Goal: Task Accomplishment & Management: Complete application form

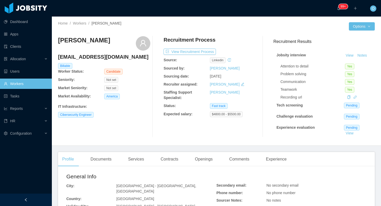
click at [107, 162] on div "Documents" at bounding box center [100, 159] width 29 height 14
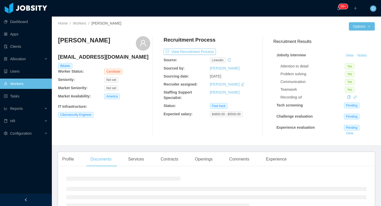
scroll to position [38, 0]
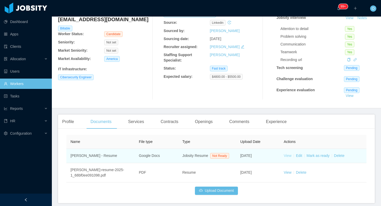
click at [285, 157] on link "View" at bounding box center [288, 156] width 8 height 4
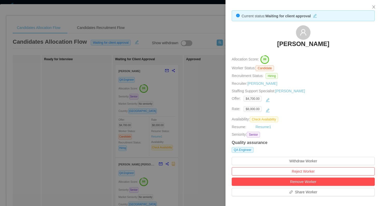
scroll to position [158, 0]
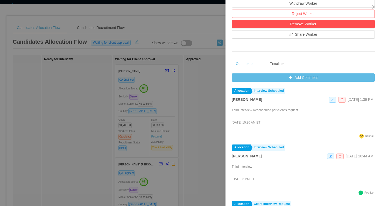
click at [219, 89] on div at bounding box center [190, 103] width 381 height 206
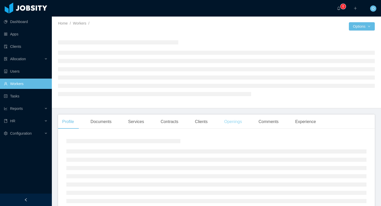
click at [239, 126] on div "Openings" at bounding box center [233, 122] width 26 height 14
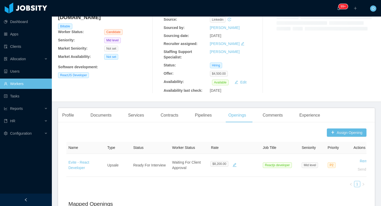
scroll to position [53, 0]
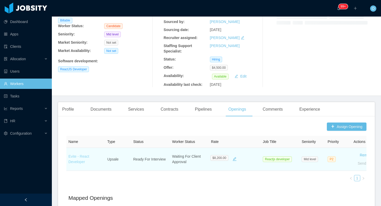
click at [88, 157] on link "Evite - React Developer" at bounding box center [78, 160] width 21 height 10
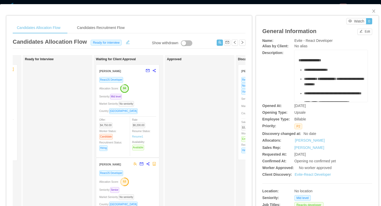
click at [144, 91] on div "Allocation Score: 84" at bounding box center [127, 88] width 57 height 8
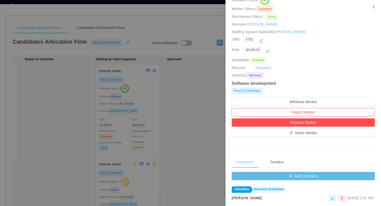
scroll to position [121, 0]
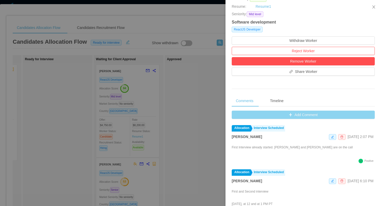
click at [239, 112] on button "Add Comment" at bounding box center [302, 115] width 143 height 8
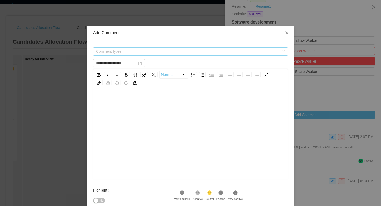
click at [171, 49] on span "Comment types" at bounding box center [187, 51] width 183 height 5
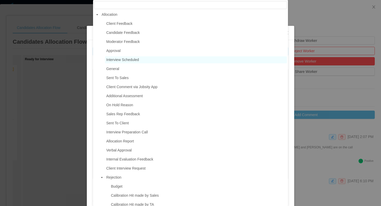
click at [134, 62] on span "Interview Scheduled" at bounding box center [196, 59] width 182 height 7
type input "**********"
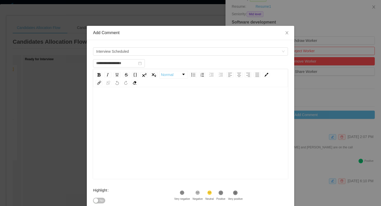
click at [135, 117] on div "rdw-editor" at bounding box center [190, 141] width 187 height 91
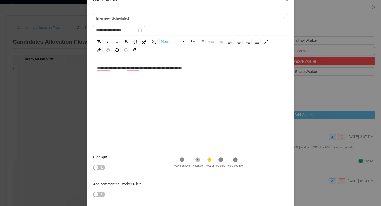
scroll to position [34, 0]
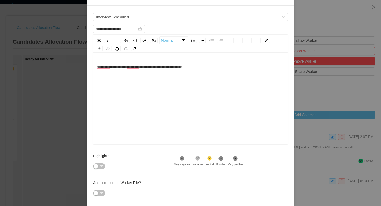
click at [223, 156] on icon ".st1{fill:#232323}" at bounding box center [220, 158] width 5 height 5
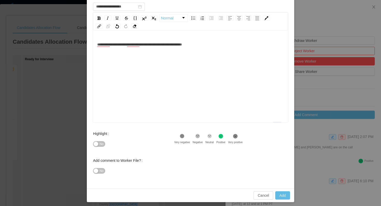
scroll to position [59, 0]
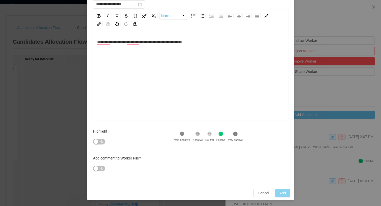
click at [282, 192] on button "Add" at bounding box center [282, 193] width 15 height 8
type input "**********"
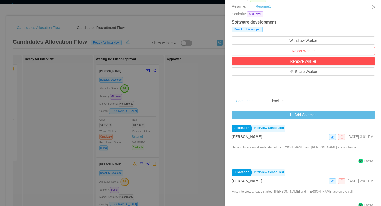
click at [55, 88] on div at bounding box center [190, 103] width 381 height 206
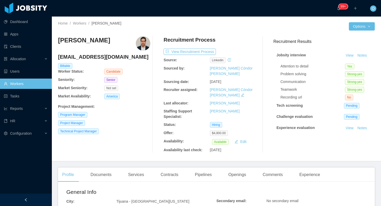
scroll to position [95, 0]
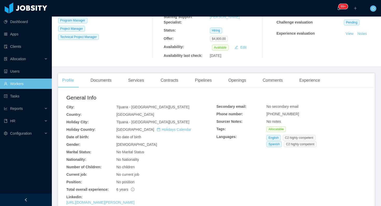
click at [212, 57] on main "Home / Workers / [PERSON_NAME] / Options [PERSON_NAME] [EMAIL_ADDRESS][DOMAIN_N…" at bounding box center [216, 17] width 329 height 190
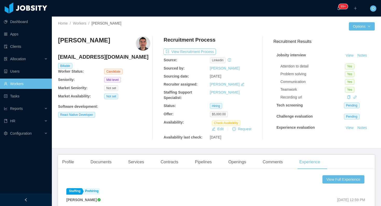
scroll to position [34, 0]
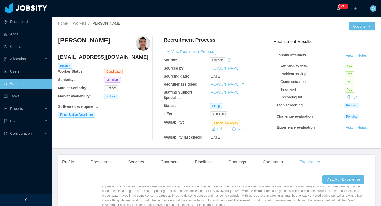
click at [239, 26] on div at bounding box center [282, 26] width 132 height 8
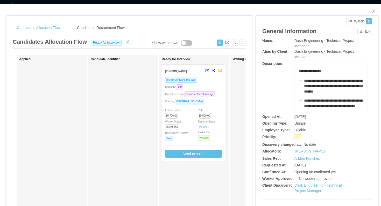
click at [213, 91] on div "Technical Project Manager Seniority: Lead Market Seniority: Senior technical ma…" at bounding box center [193, 117] width 57 height 81
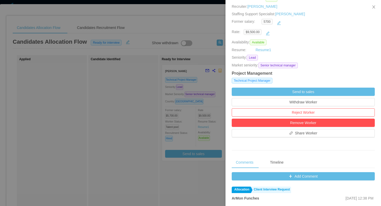
scroll to position [85, 0]
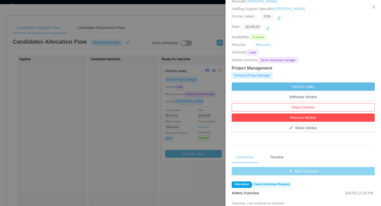
click at [237, 169] on button "Add Comment" at bounding box center [302, 171] width 143 height 8
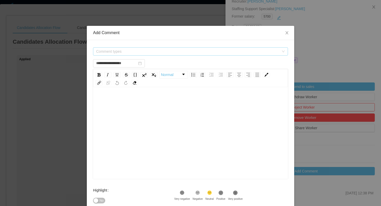
click at [172, 48] on span "Comment types" at bounding box center [188, 52] width 185 height 8
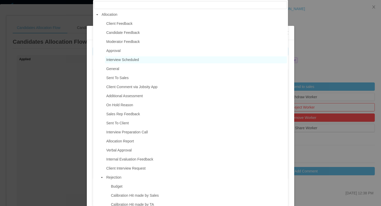
type input "**********"
click at [133, 61] on span "Interview Scheduled" at bounding box center [122, 60] width 33 height 4
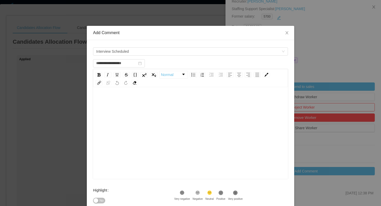
click at [135, 129] on div "rdw-editor" at bounding box center [190, 141] width 187 height 91
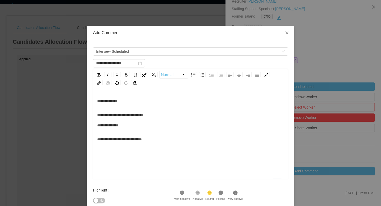
click at [223, 195] on icon ".st1{fill:#232323}" at bounding box center [220, 193] width 5 height 5
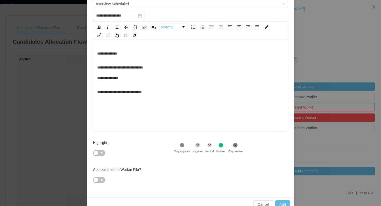
scroll to position [59, 0]
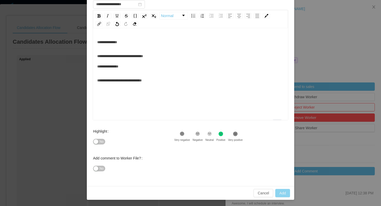
click at [279, 195] on button "Add" at bounding box center [282, 193] width 15 height 8
type input "**********"
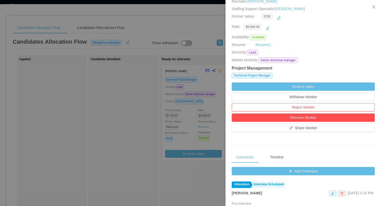
click at [72, 56] on div at bounding box center [190, 103] width 381 height 206
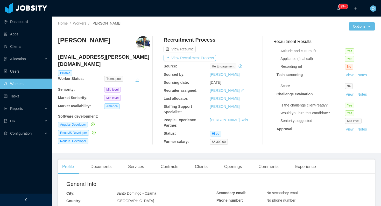
scroll to position [40, 0]
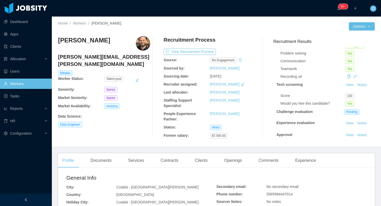
scroll to position [35, 0]
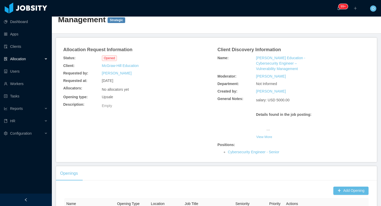
scroll to position [42, 0]
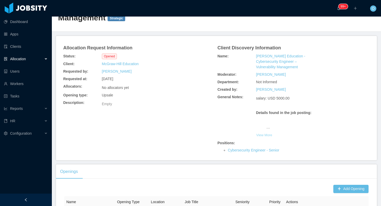
click at [265, 131] on button "View More" at bounding box center [264, 135] width 16 height 8
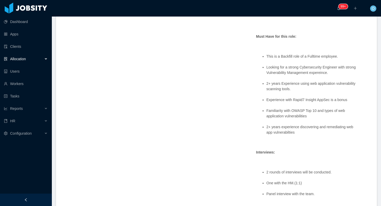
scroll to position [340, 0]
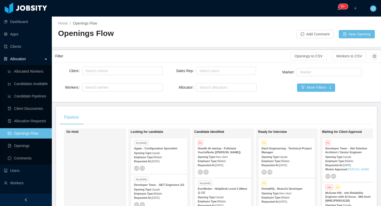
scroll to position [302, 0]
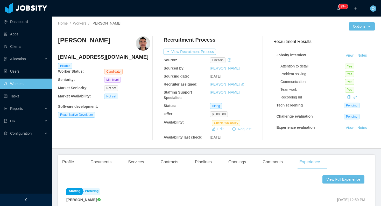
scroll to position [34, 0]
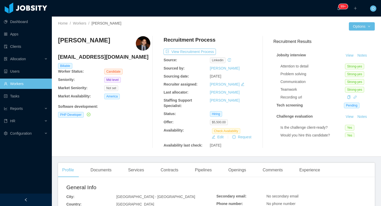
scroll to position [113, 0]
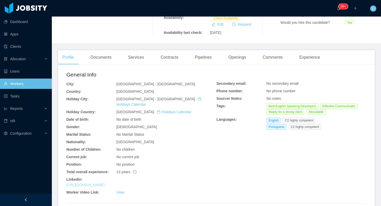
click at [98, 183] on link "[URL][DOMAIN_NAME]" at bounding box center [85, 185] width 38 height 4
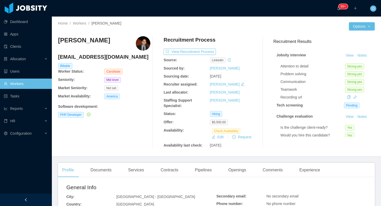
click at [107, 59] on h4 "[EMAIL_ADDRESS][DOMAIN_NAME]" at bounding box center [104, 56] width 92 height 7
copy h4 "[EMAIL_ADDRESS][DOMAIN_NAME]"
click at [194, 53] on button "View Recruitment Process" at bounding box center [189, 52] width 52 height 6
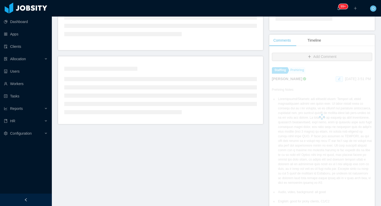
scroll to position [99, 0]
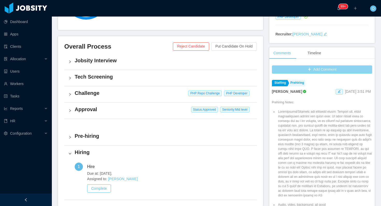
click at [294, 67] on button "Add Comment" at bounding box center [322, 70] width 100 height 8
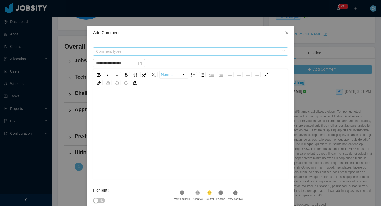
click at [219, 50] on span "Comment types" at bounding box center [187, 51] width 183 height 5
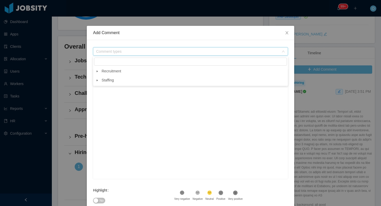
click at [98, 71] on icon "icon: caret-down" at bounding box center [97, 71] width 3 height 3
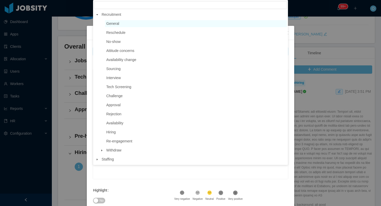
click at [125, 24] on span "General" at bounding box center [196, 23] width 182 height 7
type input "**********"
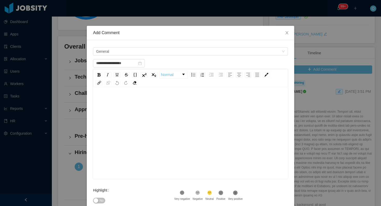
click at [123, 102] on div "rdw-editor" at bounding box center [190, 101] width 187 height 10
click at [103, 201] on span "No" at bounding box center [101, 200] width 4 height 5
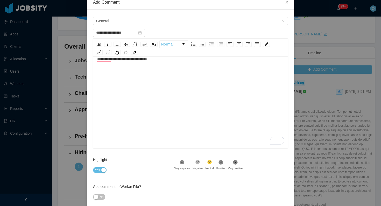
scroll to position [59, 0]
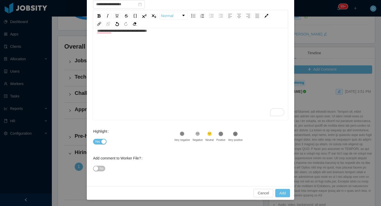
click at [101, 169] on span "No" at bounding box center [101, 168] width 4 height 5
click at [286, 191] on button "Add" at bounding box center [282, 193] width 15 height 8
type input "**********"
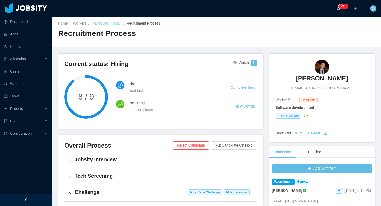
click at [105, 24] on link "Pedro Jordão" at bounding box center [106, 23] width 30 height 4
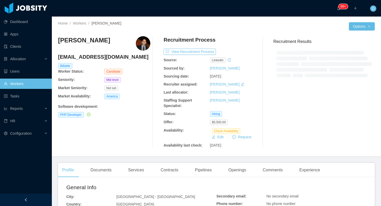
click at [102, 42] on div "[PERSON_NAME]" at bounding box center [104, 43] width 92 height 14
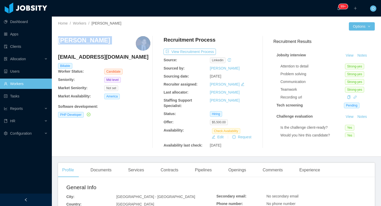
copy h3 "[PERSON_NAME]"
click at [191, 154] on div "Home / Workers / [PERSON_NAME] / Options [PERSON_NAME] [PERSON_NAME][EMAIL_ADDR…" at bounding box center [216, 87] width 329 height 140
click at [234, 169] on div "Openings" at bounding box center [237, 170] width 26 height 14
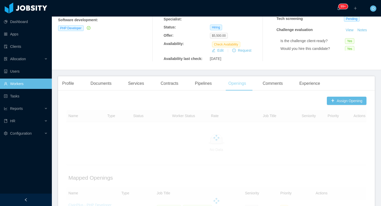
scroll to position [144, 0]
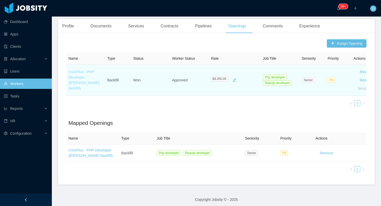
drag, startPoint x: 101, startPoint y: 86, endPoint x: 68, endPoint y: 75, distance: 34.1
click at [68, 75] on td "CivicPlus - PHP Developer ([PERSON_NAME] backfill)" at bounding box center [85, 80] width 39 height 31
copy link "CivicPlus - PHP Developer ([PERSON_NAME] backfill)"
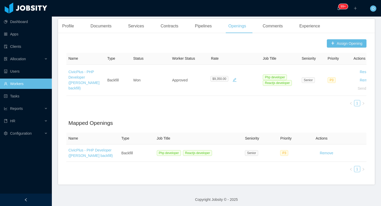
drag, startPoint x: 84, startPoint y: 80, endPoint x: 275, endPoint y: 2, distance: 206.8
click at [0, 0] on section "Dashboard Apps Clients Allocation Users Workers Tasks Reports HR Configuration …" at bounding box center [190, 103] width 381 height 206
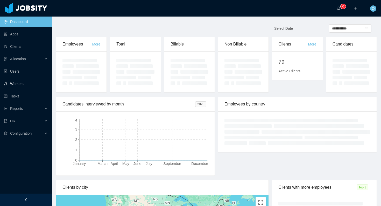
click at [26, 84] on link "Workers" at bounding box center [26, 84] width 44 height 10
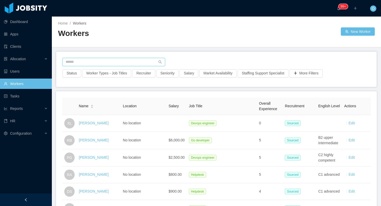
click at [109, 61] on input "text" at bounding box center [113, 62] width 103 height 8
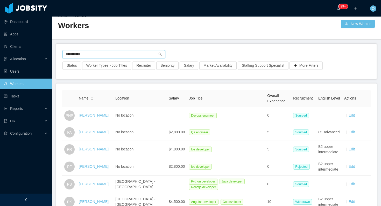
scroll to position [9, 0]
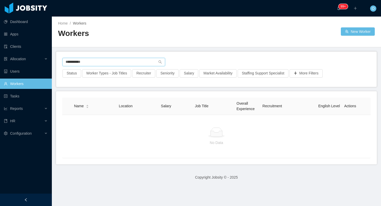
click at [143, 61] on input "**********" at bounding box center [113, 62] width 103 height 8
paste input "**********"
type input "**********"
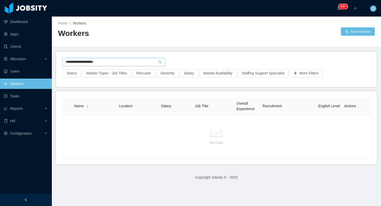
click at [150, 62] on input "**********" at bounding box center [113, 62] width 103 height 8
click at [356, 34] on button "New Worker" at bounding box center [357, 31] width 34 height 8
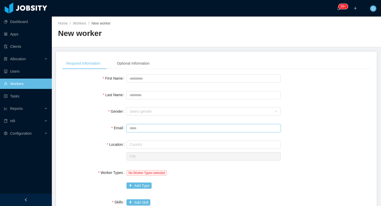
click at [144, 130] on input "Email" at bounding box center [203, 128] width 154 height 8
paste input "**********"
type input "**********"
click at [162, 79] on input "First Name" at bounding box center [203, 79] width 154 height 8
type input "*****"
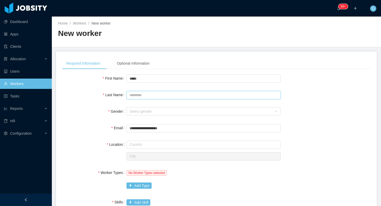
click at [146, 94] on input "Last Name" at bounding box center [203, 95] width 154 height 8
click at [139, 112] on div "Select gender" at bounding box center [200, 111] width 142 height 5
type input "*****"
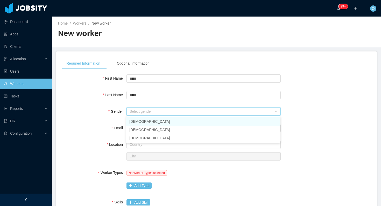
click at [138, 118] on li "[DEMOGRAPHIC_DATA]" at bounding box center [203, 122] width 154 height 8
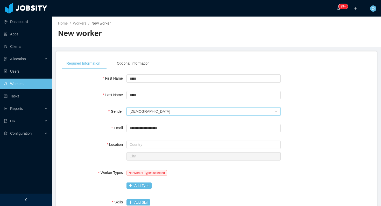
click at [103, 115] on div "Gender" at bounding box center [94, 111] width 64 height 10
click at [132, 141] on input "text" at bounding box center [203, 145] width 154 height 8
click at [145, 156] on li "Brazil" at bounding box center [203, 155] width 154 height 8
type input "******"
click at [220, 156] on input "text" at bounding box center [203, 157] width 154 height 8
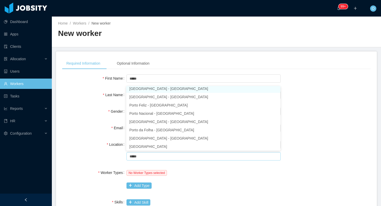
scroll to position [1, 0]
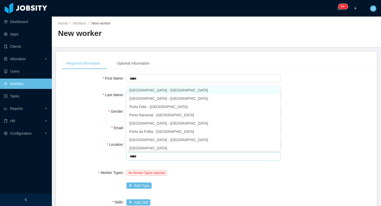
click at [193, 92] on li "Porto Alegre - Rio Grande do Sul" at bounding box center [203, 90] width 154 height 8
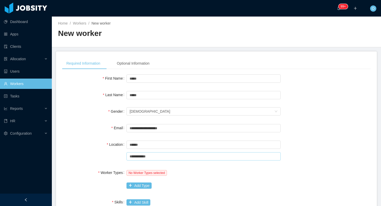
type input "**********"
click at [202, 172] on div "No Worker Types selected" at bounding box center [203, 173] width 154 height 10
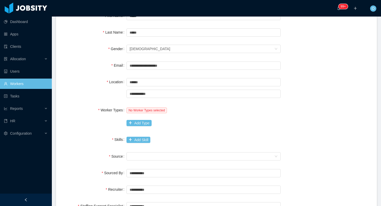
scroll to position [76, 0]
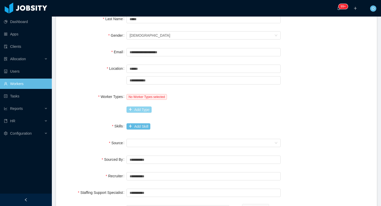
click at [142, 109] on button "Add Type" at bounding box center [138, 110] width 25 height 6
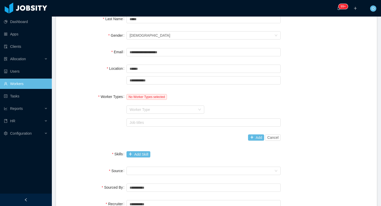
click at [142, 109] on div "Worker Type" at bounding box center [162, 109] width 66 height 5
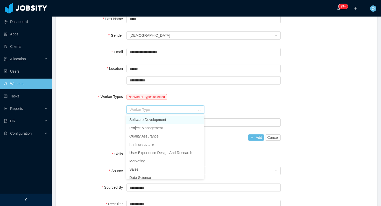
click at [145, 122] on li "Software Development" at bounding box center [165, 120] width 78 height 8
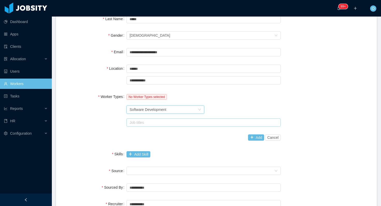
click at [145, 123] on div "Job titles" at bounding box center [202, 122] width 146 height 5
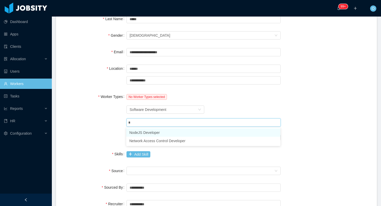
type input "**"
click at [147, 135] on li "NodeJS Developer" at bounding box center [203, 133] width 154 height 8
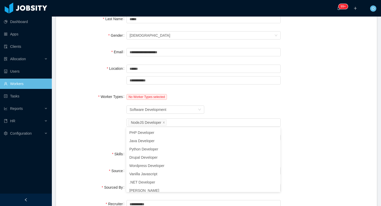
click at [232, 114] on div "Worker Type Software Development" at bounding box center [203, 110] width 154 height 10
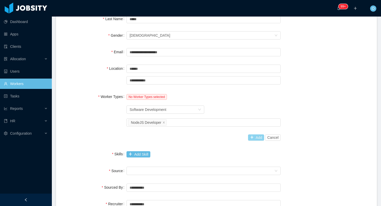
click at [250, 137] on button "Add" at bounding box center [256, 138] width 16 height 6
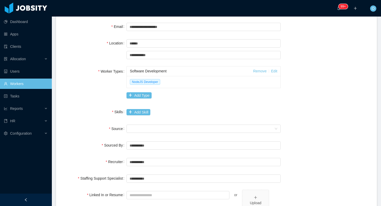
scroll to position [106, 0]
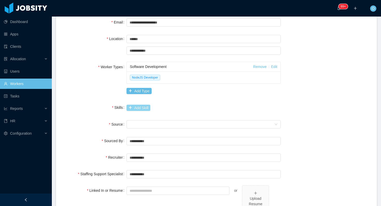
click at [144, 110] on button "Add Skill" at bounding box center [138, 108] width 24 height 6
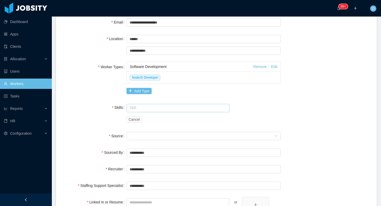
click at [144, 110] on input "text" at bounding box center [177, 108] width 103 height 8
click at [143, 117] on li "Node.js" at bounding box center [177, 118] width 103 height 8
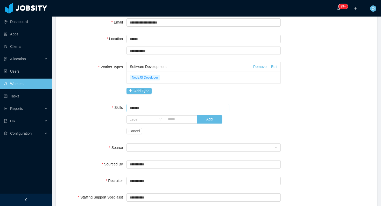
type input "*******"
click at [165, 96] on div "Software Development Remove Edit NodeJS Developer Add Type" at bounding box center [203, 79] width 154 height 34
click at [207, 121] on button "Add" at bounding box center [210, 119] width 26 height 8
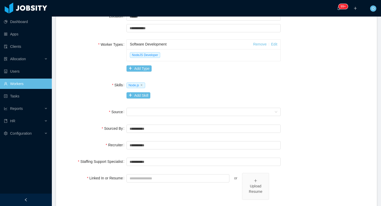
scroll to position [129, 0]
click at [167, 113] on div "Seniority" at bounding box center [201, 112] width 144 height 8
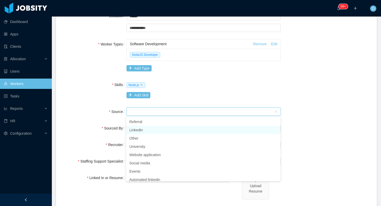
click at [162, 128] on li "Linkedin" at bounding box center [203, 130] width 154 height 8
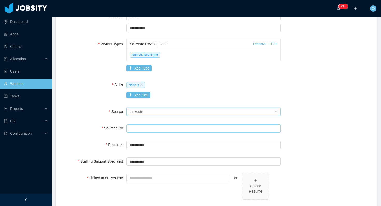
click at [162, 128] on input "text" at bounding box center [203, 129] width 154 height 8
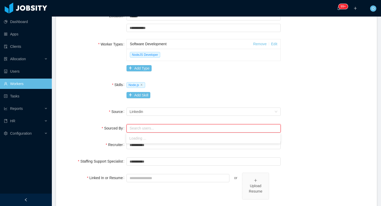
click at [169, 121] on div "**********" at bounding box center [216, 90] width 308 height 291
click at [168, 125] on input "text" at bounding box center [203, 129] width 154 height 8
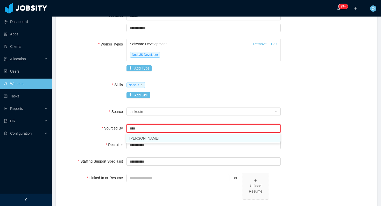
click at [153, 139] on li "Omar Nieves" at bounding box center [203, 138] width 154 height 8
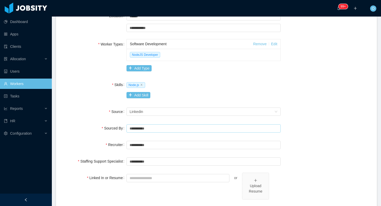
type input "**********"
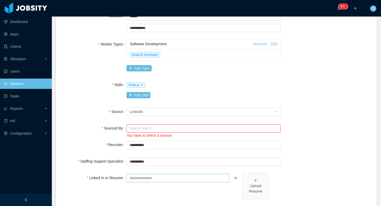
click at [147, 178] on input "Linked In or Resume" at bounding box center [177, 178] width 103 height 8
paste input "**********"
type input "**********"
click at [151, 129] on input "text" at bounding box center [203, 129] width 154 height 8
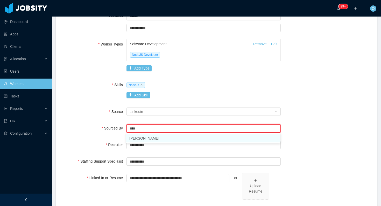
click at [148, 139] on li "Omar Nieves" at bounding box center [203, 138] width 154 height 8
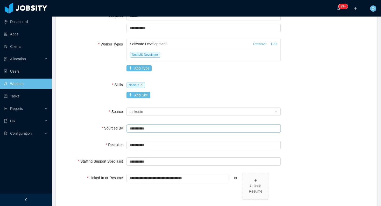
type input "**********"
click at [83, 125] on div "Sourced By" at bounding box center [94, 128] width 64 height 10
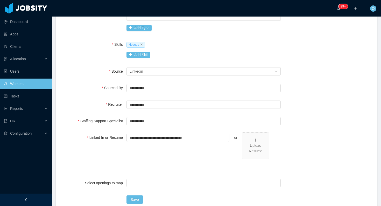
scroll to position [202, 0]
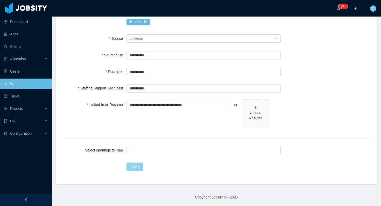
click at [135, 168] on button "Save" at bounding box center [134, 167] width 17 height 8
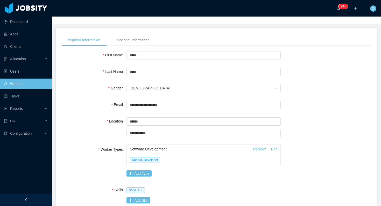
scroll to position [0, 0]
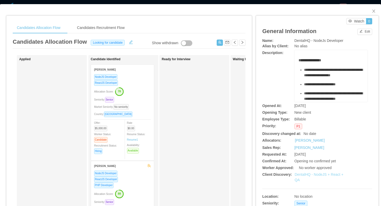
click at [298, 173] on link "DentalHQ - NodeJS + React + QA" at bounding box center [318, 178] width 49 height 10
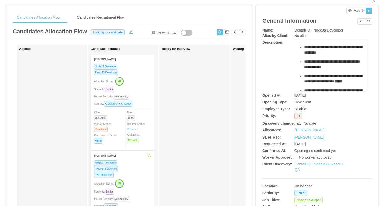
scroll to position [9, 0]
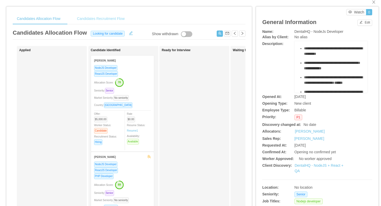
click at [120, 21] on div "Candidates Recruitment Flow" at bounding box center [101, 19] width 56 height 12
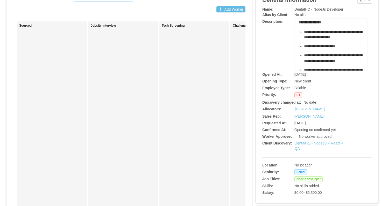
scroll to position [0, 0]
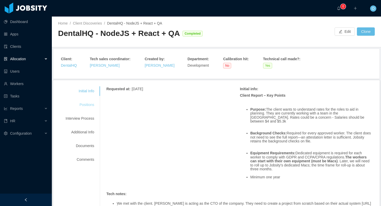
click at [89, 105] on div "Positions" at bounding box center [79, 105] width 41 height 10
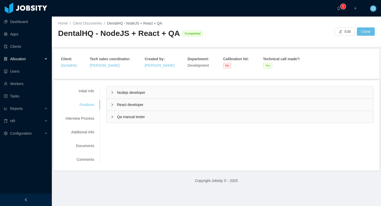
click at [111, 92] on div "Nodejs developer" at bounding box center [239, 93] width 266 height 12
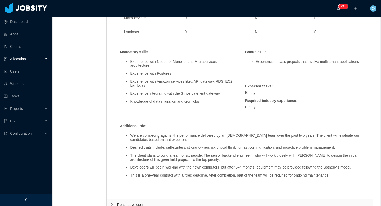
scroll to position [327, 0]
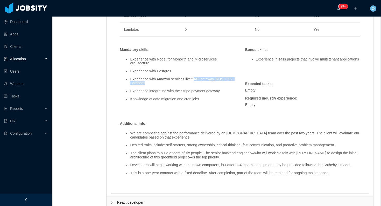
drag, startPoint x: 204, startPoint y: 84, endPoint x: 197, endPoint y: 78, distance: 8.9
click at [197, 78] on li "Experience with Amazon services like:: API gateway, RDS, EC2, Lambdas" at bounding box center [182, 81] width 104 height 8
copy li "API gateway, RDS, EC2, Lambdas"
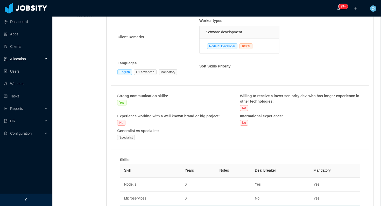
scroll to position [0, 0]
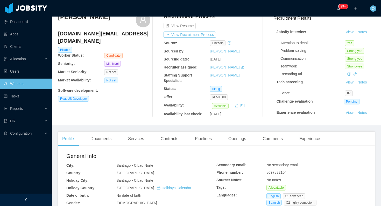
scroll to position [27, 0]
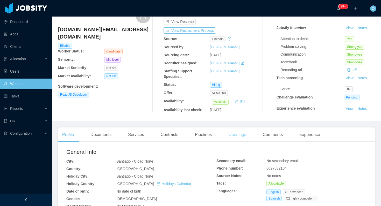
click at [241, 137] on div "Openings" at bounding box center [237, 135] width 26 height 14
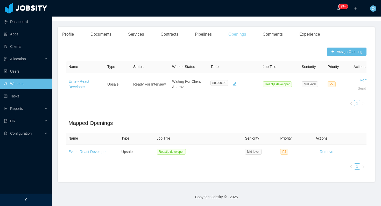
scroll to position [128, 0]
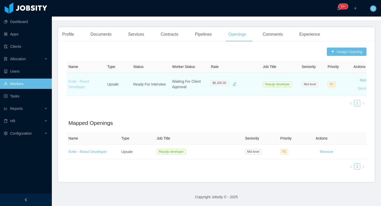
click at [80, 81] on link "Evite - React Developer" at bounding box center [78, 84] width 21 height 10
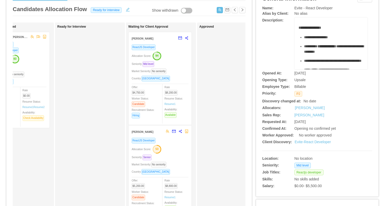
scroll to position [0, 109]
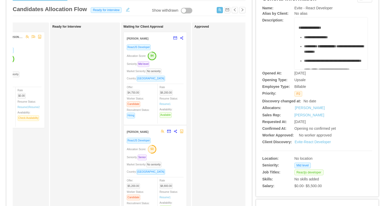
click at [178, 62] on div "Seniority: Mid level" at bounding box center [155, 64] width 57 height 6
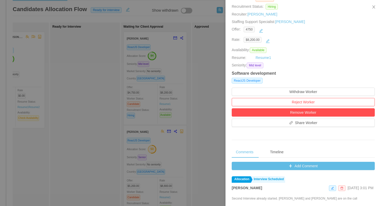
scroll to position [76, 0]
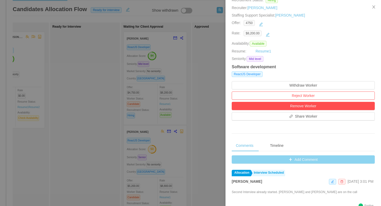
click at [235, 158] on button "Add Comment" at bounding box center [302, 160] width 143 height 8
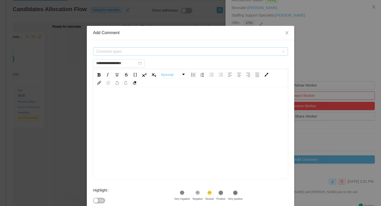
click at [169, 53] on span "Comment types" at bounding box center [187, 51] width 183 height 5
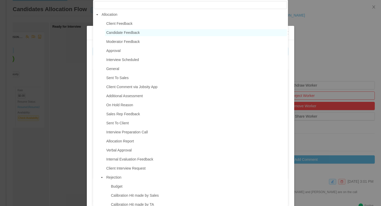
click at [137, 34] on span "Candidate Feedback" at bounding box center [122, 33] width 33 height 4
type input "**********"
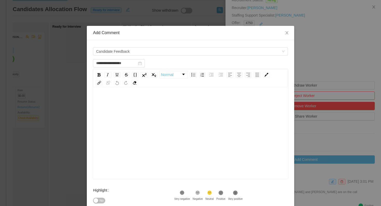
click at [148, 100] on div "rdw-editor" at bounding box center [190, 101] width 187 height 10
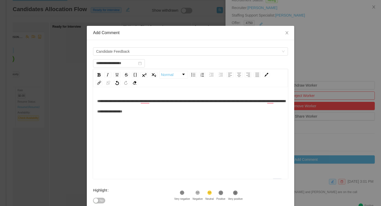
click at [191, 112] on span "**********" at bounding box center [191, 106] width 188 height 14
click at [156, 113] on span "**********" at bounding box center [191, 106] width 188 height 14
click at [156, 114] on div "**********" at bounding box center [190, 106] width 187 height 21
click at [213, 111] on div "**********" at bounding box center [190, 106] width 187 height 21
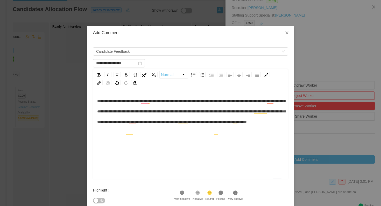
click at [245, 127] on div "**********" at bounding box center [190, 111] width 187 height 31
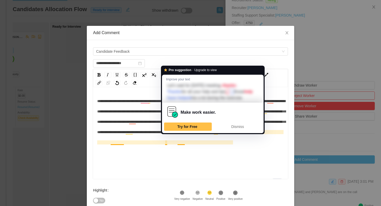
click at [113, 134] on span "**********" at bounding box center [191, 116] width 188 height 35
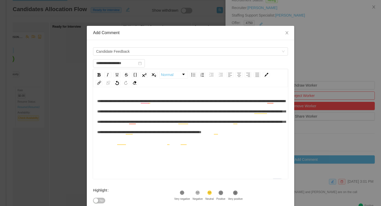
click at [247, 137] on div "**********" at bounding box center [190, 116] width 187 height 41
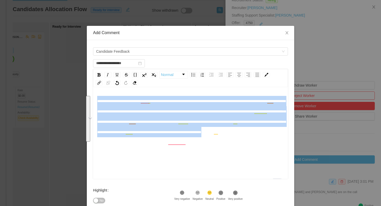
drag, startPoint x: 245, startPoint y: 141, endPoint x: 95, endPoint y: 101, distance: 155.9
click at [95, 101] on div "**********" at bounding box center [190, 134] width 195 height 91
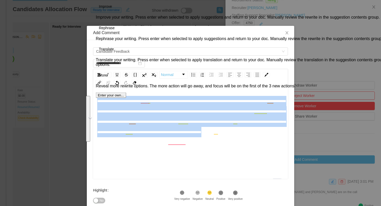
click at [136, 121] on span "**********" at bounding box center [191, 116] width 188 height 35
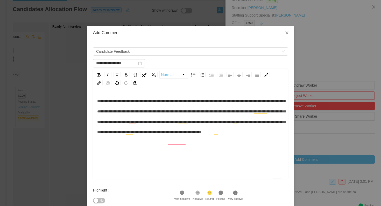
click at [181, 114] on div "**********" at bounding box center [190, 116] width 187 height 41
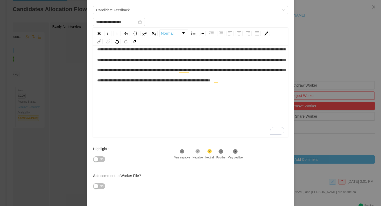
scroll to position [59, 0]
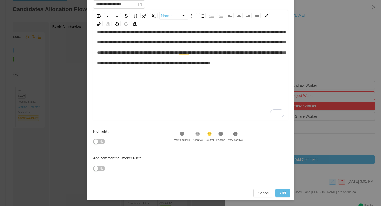
click at [223, 134] on icon at bounding box center [221, 134] width 4 height 4
click at [281, 192] on button "Add" at bounding box center [282, 193] width 15 height 8
type input "**********"
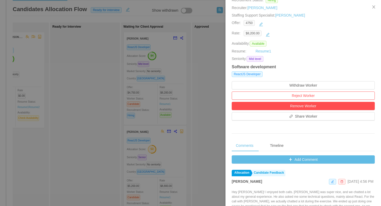
click at [87, 61] on div at bounding box center [190, 103] width 381 height 206
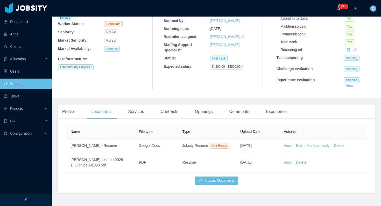
scroll to position [64, 0]
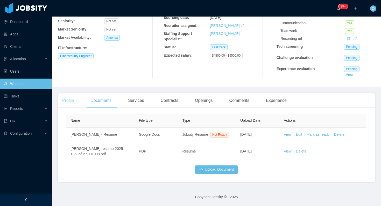
click at [70, 100] on div "Profile" at bounding box center [68, 100] width 20 height 14
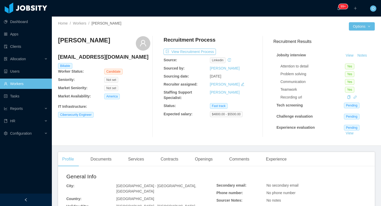
click at [123, 34] on div "Francisco Capozzolo franciscocapozz@gmail.com Billable Worker Status: Candidate…" at bounding box center [216, 87] width 316 height 110
click at [134, 29] on div at bounding box center [137, 30] width 158 height 4
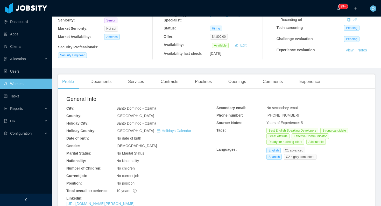
scroll to position [78, 0]
